Goal: Transaction & Acquisition: Purchase product/service

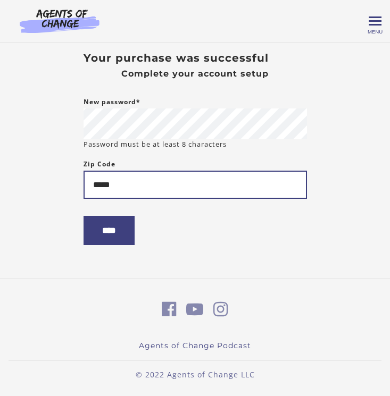
type input "*****"
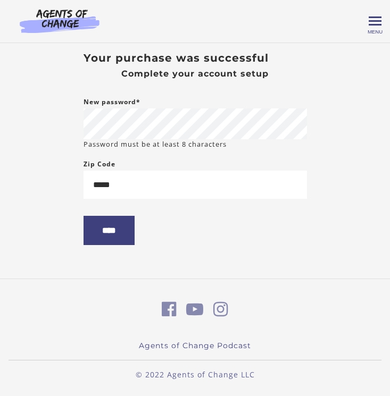
click at [324, 218] on body "Skip to main content Christian C My Account Support Sign Out Toggle menu Menu M…" at bounding box center [195, 198] width 390 height 396
click at [112, 233] on input "****" at bounding box center [108, 230] width 51 height 29
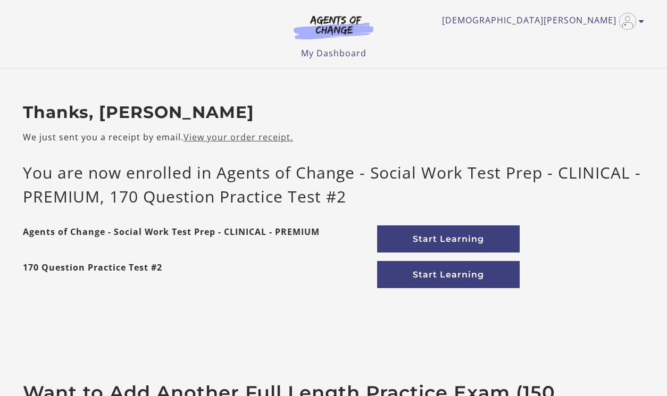
click at [227, 139] on link "View your order receipt." at bounding box center [237, 137] width 109 height 12
click at [442, 241] on link "Start Learning" at bounding box center [448, 238] width 142 height 27
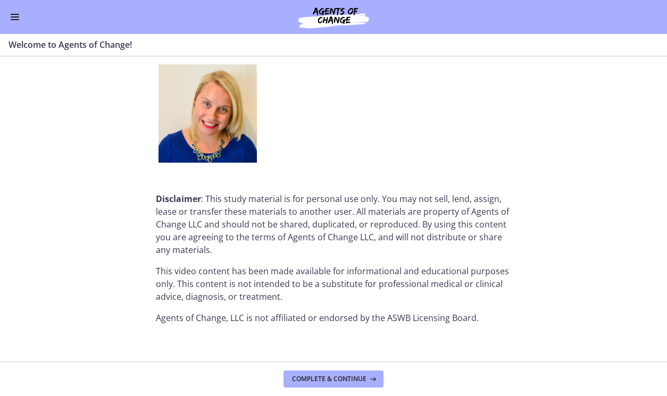
scroll to position [1351, 0]
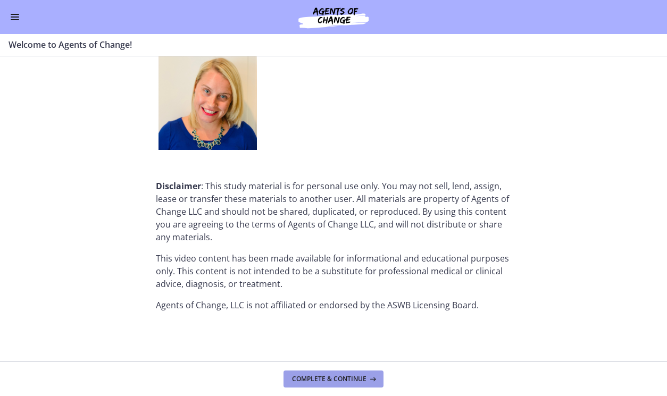
click at [346, 381] on span "Complete & continue" at bounding box center [329, 379] width 74 height 9
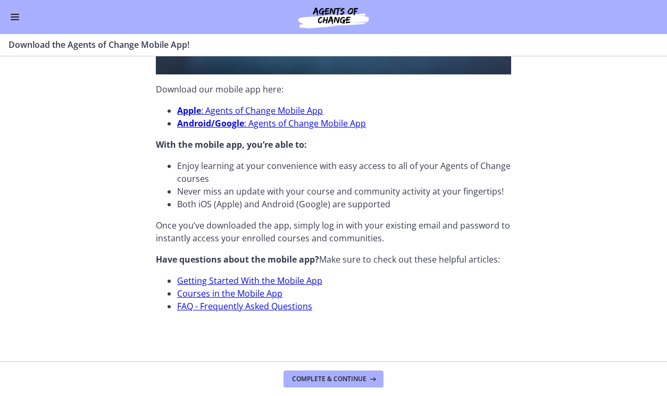
scroll to position [345, 0]
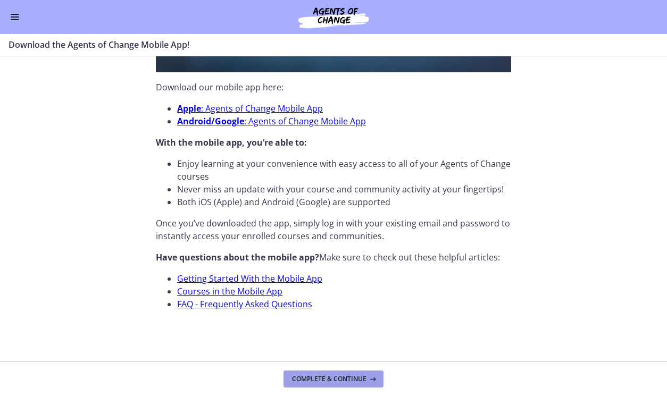
click at [335, 380] on span "Complete & continue" at bounding box center [329, 379] width 74 height 9
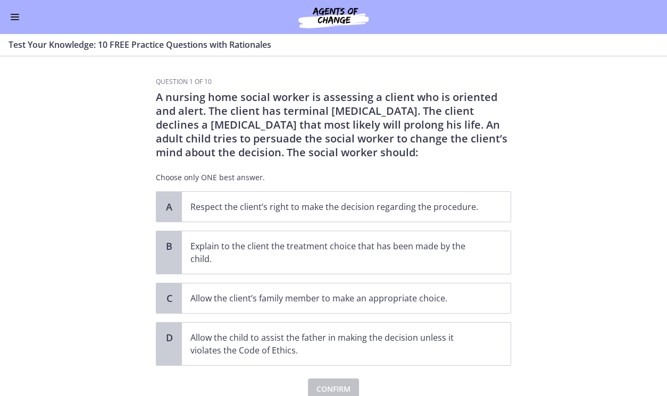
click at [12, 12] on button "Enable menu" at bounding box center [15, 17] width 13 height 13
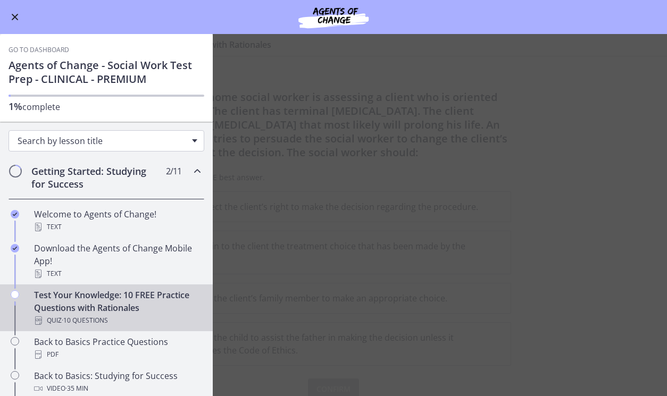
click at [89, 141] on span "Search by lesson title" at bounding box center [102, 141] width 169 height 12
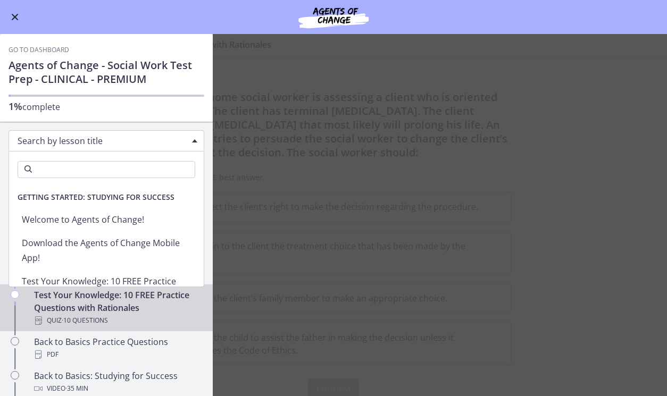
click at [88, 195] on span "Getting Started: Studying for Success" at bounding box center [96, 197] width 174 height 21
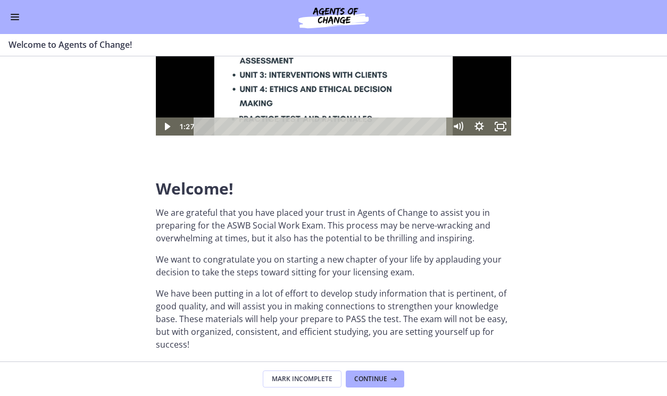
scroll to position [151, 0]
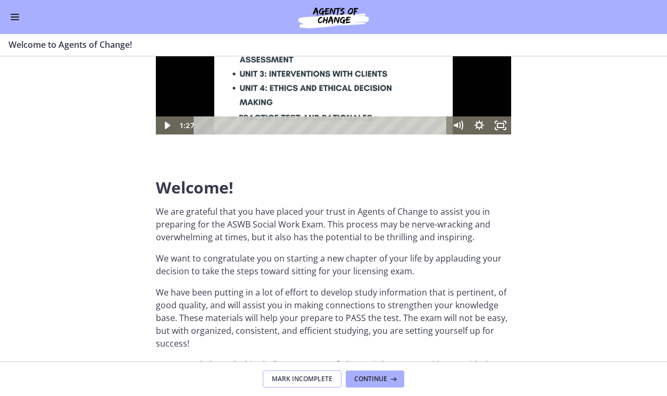
click at [325, 380] on span "Mark Incomplete" at bounding box center [302, 379] width 61 height 9
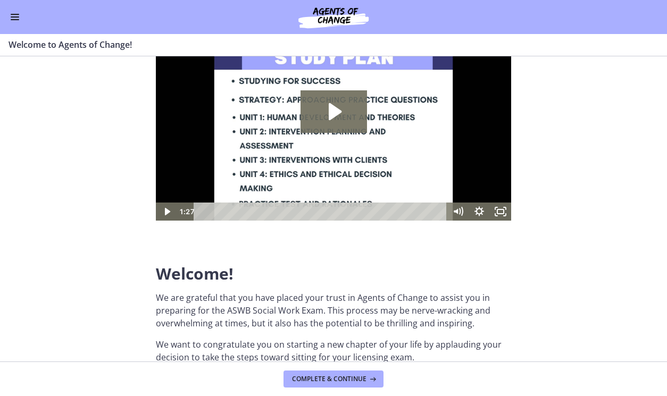
scroll to position [0, 0]
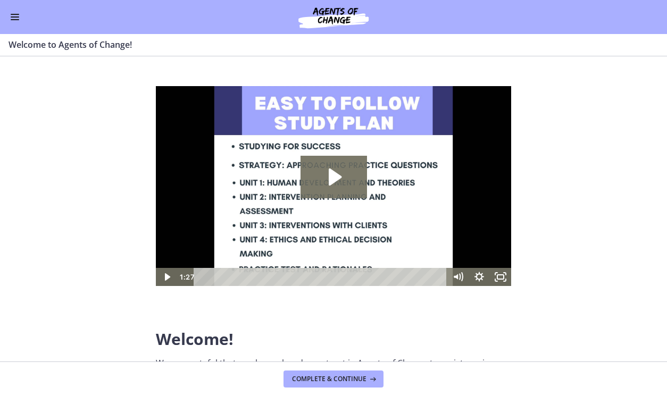
click at [339, 18] on img at bounding box center [333, 17] width 128 height 26
click at [535, 138] on section "Welcome! We are grateful that you have placed your trust in Agents of Change to…" at bounding box center [333, 208] width 667 height 305
click at [14, 15] on button "Enable menu" at bounding box center [15, 17] width 13 height 13
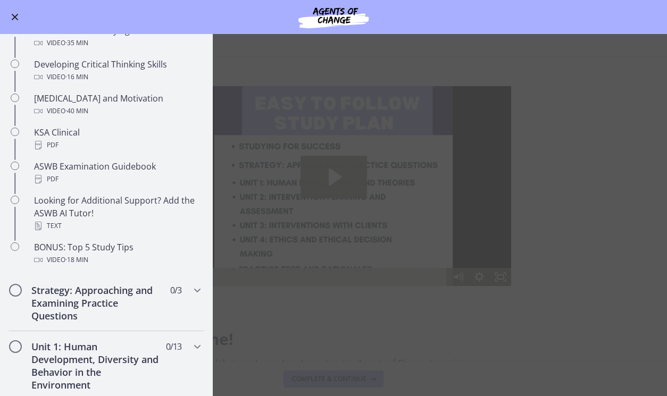
scroll to position [344, 0]
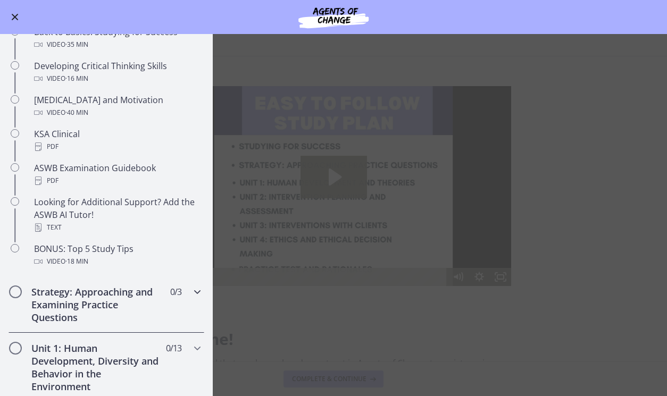
click at [196, 290] on icon "Chapters" at bounding box center [197, 291] width 13 height 13
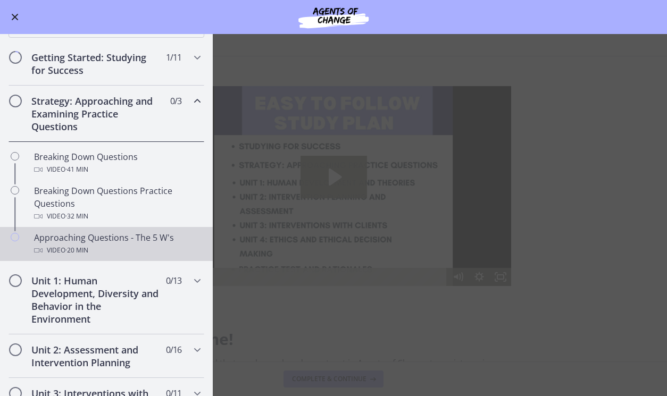
scroll to position [77, 0]
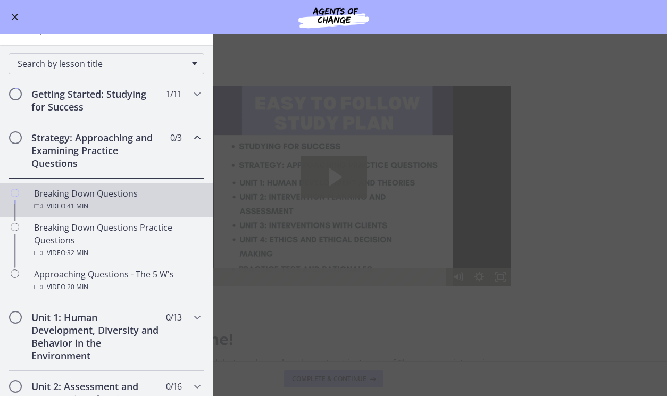
click at [75, 191] on div "Breaking Down Questions Video · 41 min" at bounding box center [117, 200] width 166 height 26
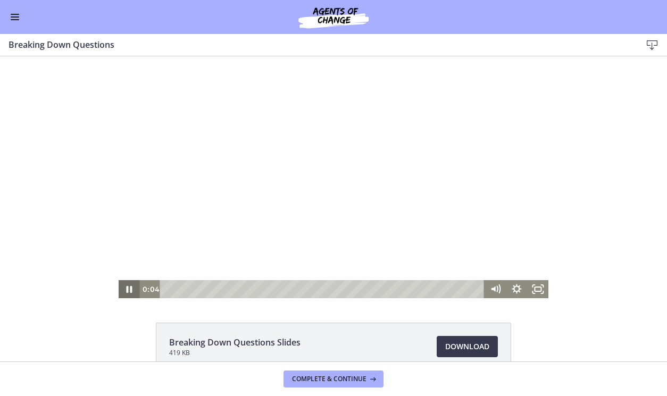
click at [131, 290] on icon "Pause" at bounding box center [130, 289] width 6 height 7
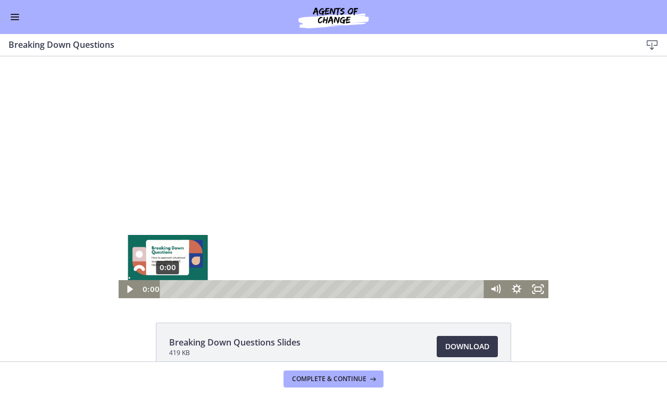
click at [168, 287] on div "0:00" at bounding box center [323, 289] width 311 height 18
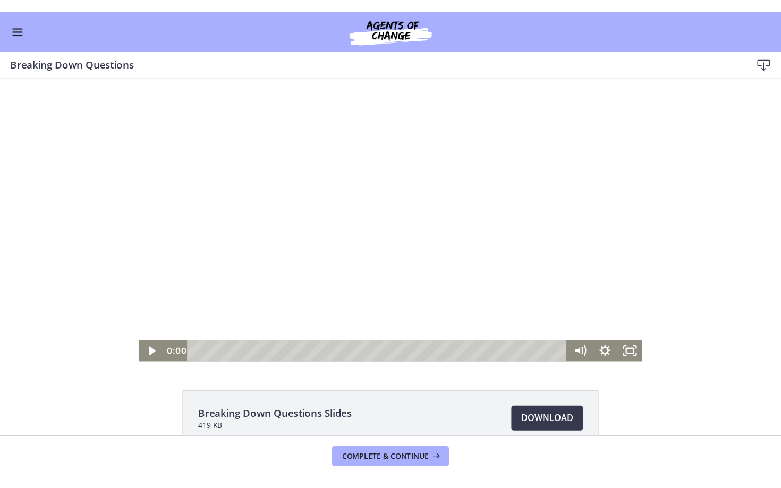
scroll to position [60, 0]
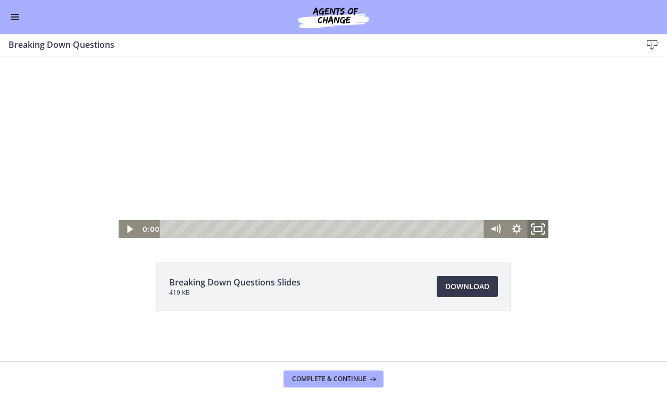
click at [540, 229] on icon "Fullscreen" at bounding box center [538, 229] width 26 height 22
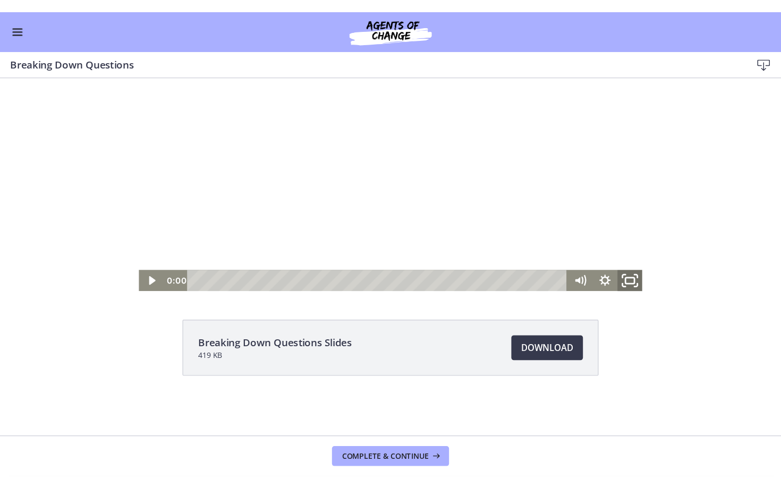
scroll to position [0, 0]
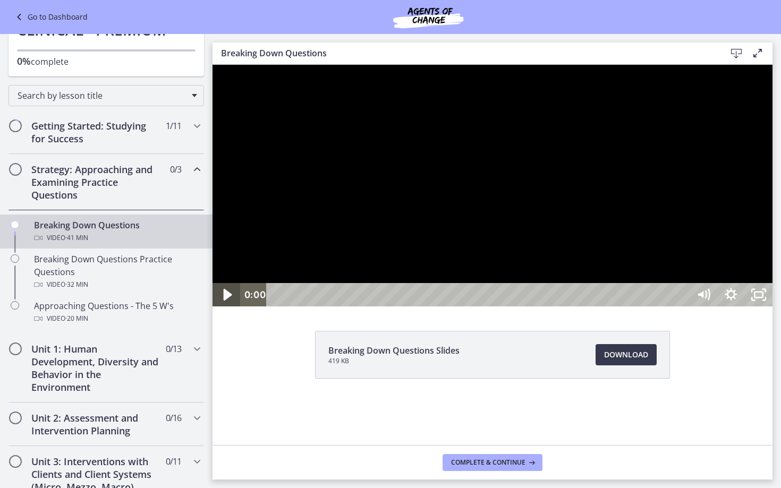
click at [227, 301] on icon "Play Video" at bounding box center [228, 295] width 9 height 12
